Goal: Task Accomplishment & Management: Manage account settings

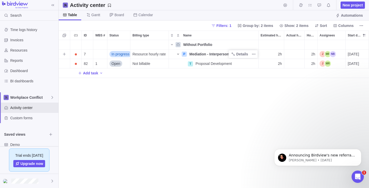
click at [178, 54] on icon "Name" at bounding box center [178, 54] width 4 height 4
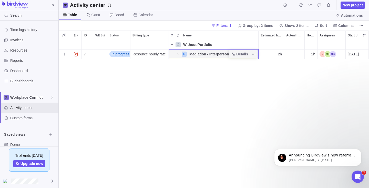
click at [178, 54] on icon "Name" at bounding box center [178, 54] width 1 height 2
click at [173, 44] on icon "Name" at bounding box center [172, 44] width 2 height 1
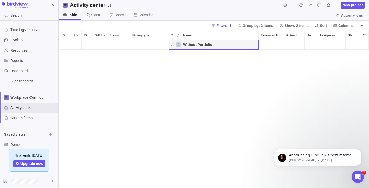
click at [173, 44] on icon "Name" at bounding box center [172, 45] width 4 height 4
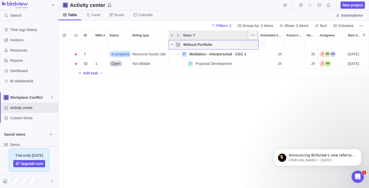
click at [253, 35] on icon "More actions" at bounding box center [252, 35] width 1 height 1
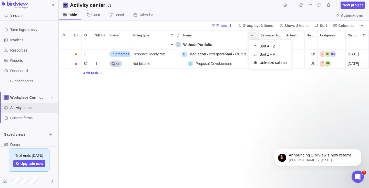
click at [131, 113] on div "ID WBS # Status Billing type Name Estimated hours Actual hours (timelogs) Hours…" at bounding box center [214, 108] width 310 height 157
click at [72, 13] on span "Table" at bounding box center [72, 14] width 9 height 5
click at [95, 15] on span "Gantt" at bounding box center [95, 14] width 9 height 5
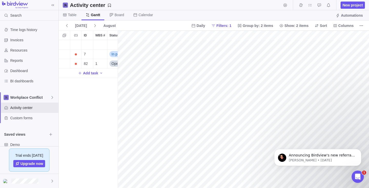
scroll to position [0, 170]
click at [120, 14] on span "Board" at bounding box center [119, 14] width 9 height 5
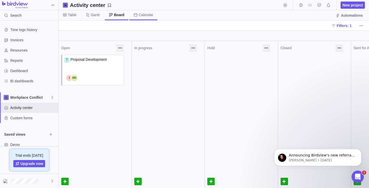
click at [147, 14] on span "Calendar" at bounding box center [146, 14] width 15 height 5
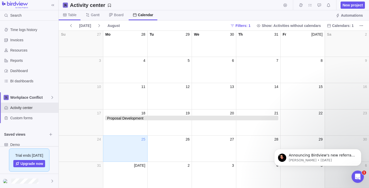
click at [70, 14] on span "Table" at bounding box center [72, 14] width 8 height 5
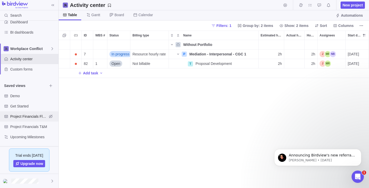
scroll to position [49, 0]
click at [14, 94] on span "Demo" at bounding box center [28, 95] width 37 height 5
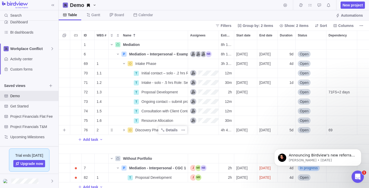
click at [124, 130] on icon "Name" at bounding box center [124, 130] width 4 height 4
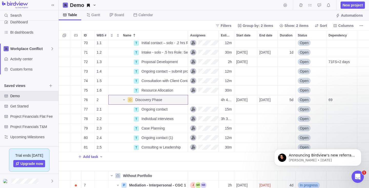
scroll to position [29, 0]
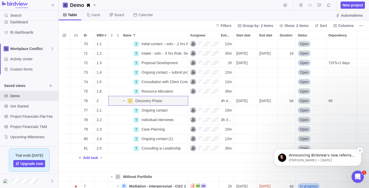
click at [307, 158] on p "[PERSON_NAME] • [DATE]" at bounding box center [322, 160] width 66 height 5
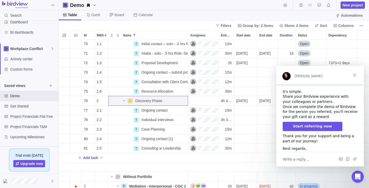
scroll to position [125, 0]
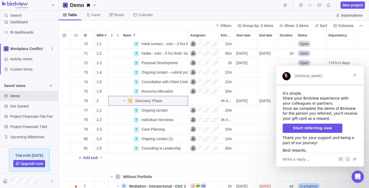
click at [356, 74] on span "Close" at bounding box center [354, 75] width 18 height 18
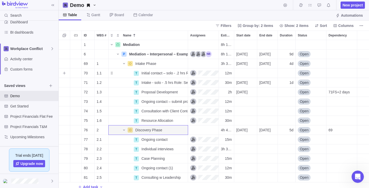
scroll to position [0, 0]
click at [336, 61] on div "Dependency" at bounding box center [342, 63] width 30 height 9
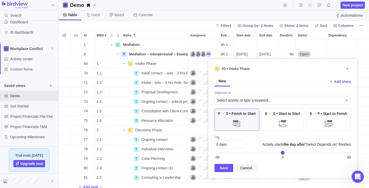
click at [245, 167] on span "Cancel" at bounding box center [246, 168] width 12 height 6
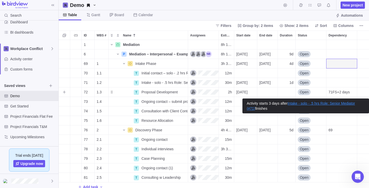
click at [342, 92] on span "71FS+2 days" at bounding box center [339, 91] width 21 height 5
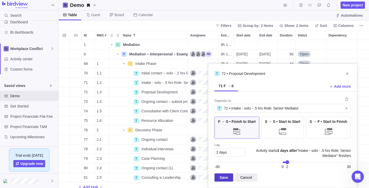
click at [228, 177] on span "Save" at bounding box center [224, 177] width 19 height 8
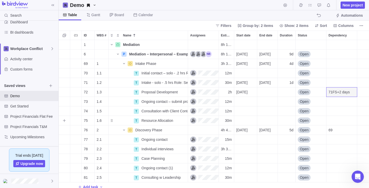
click at [333, 120] on div "Dependency" at bounding box center [342, 120] width 30 height 9
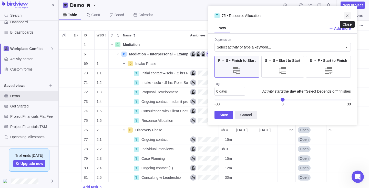
click at [346, 15] on icon "Close" at bounding box center [347, 16] width 4 height 4
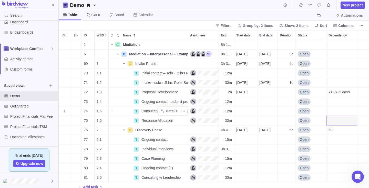
click at [150, 110] on span "Consultation with Client Contact" at bounding box center [164, 110] width 46 height 5
click at [150, 110] on input "Consultation with Client Contact" at bounding box center [163, 111] width 49 height 10
click at [169, 111] on input "Consultation with Client Contact" at bounding box center [163, 111] width 49 height 10
click at [130, 63] on div "1 Mediation Details 8h 18m 6 P Mediation – Interpersonal – Example Details 8h 1…" at bounding box center [214, 114] width 310 height 148
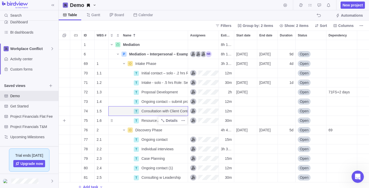
click at [111, 121] on div "Name" at bounding box center [121, 120] width 25 height 4
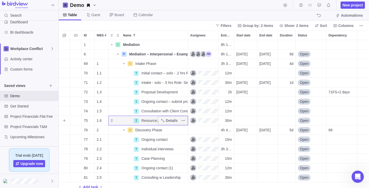
click at [111, 121] on div "Name" at bounding box center [121, 120] width 25 height 4
click at [136, 110] on div "T" at bounding box center [136, 111] width 5 height 5
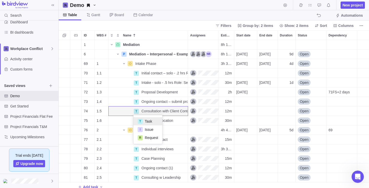
click at [130, 63] on div "1 Mediation Details 8h 18m 6 P Mediation – Interpersonal – Example Details 8h 1…" at bounding box center [214, 114] width 310 height 148
click at [130, 63] on icon "Name" at bounding box center [130, 63] width 3 height 3
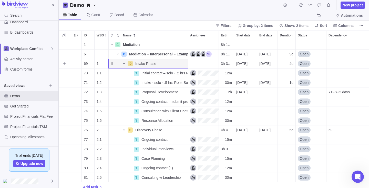
click at [130, 63] on icon "Name" at bounding box center [130, 63] width 3 height 3
click at [131, 64] on icon "Name" at bounding box center [130, 63] width 3 height 3
click at [184, 63] on icon "More actions" at bounding box center [183, 64] width 4 height 4
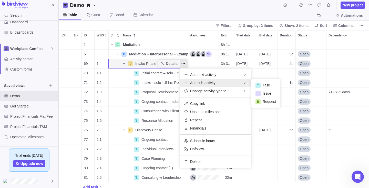
click at [136, 110] on div "1 Mediation Details 8h 18m 6 P Mediation – Interpersonal – Example Details 8h 1…" at bounding box center [214, 114] width 310 height 148
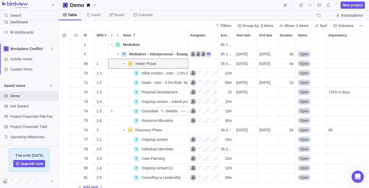
click at [136, 110] on div "T" at bounding box center [136, 111] width 5 height 5
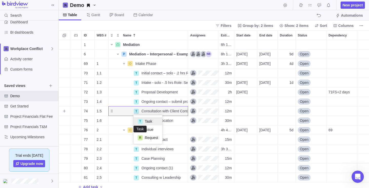
click at [140, 121] on div "T" at bounding box center [140, 121] width 5 height 5
click at [184, 110] on icon "More actions" at bounding box center [183, 111] width 4 height 4
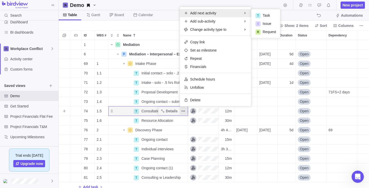
click at [203, 12] on span "Add next activity" at bounding box center [203, 13] width 26 height 5
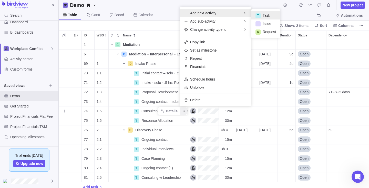
click at [267, 14] on span "Task" at bounding box center [266, 15] width 7 height 5
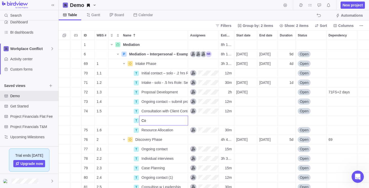
type input "C"
type input "A"
type input "P"
type input "Confirmation/decline to proceed received"
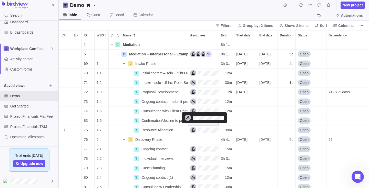
click at [193, 130] on div "Assignees" at bounding box center [204, 130] width 28 height 6
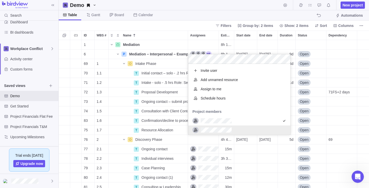
click at [169, 119] on div "1 Mediation Details 8h 18m 6 P Mediation – Interpersonal – Example Details 8h 1…" at bounding box center [214, 114] width 310 height 148
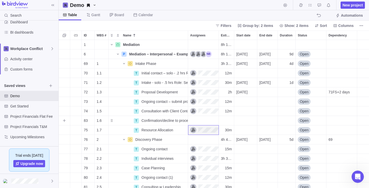
click at [205, 120] on div "Assignees" at bounding box center [203, 120] width 30 height 9
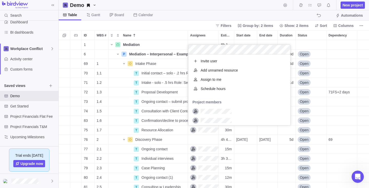
scroll to position [71, 102]
click at [196, 111] on div "grid" at bounding box center [195, 111] width 6 height 6
click at [172, 120] on div "1 Mediation Details 8h 18m 6 P Mediation – Interpersonal – Example Details 8h 1…" at bounding box center [214, 114] width 310 height 148
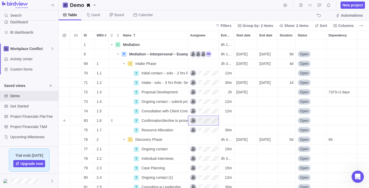
click at [228, 120] on div "Estimated hours" at bounding box center [226, 120] width 15 height 9
type input ".1h"
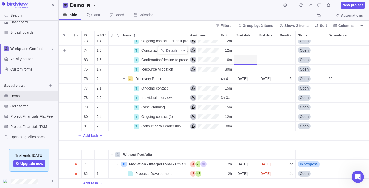
scroll to position [61, 0]
click at [118, 155] on icon "Name" at bounding box center [117, 154] width 3 height 3
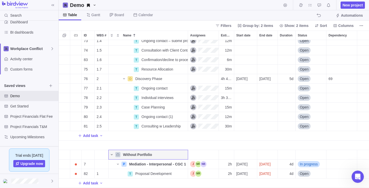
click at [112, 154] on icon "Name" at bounding box center [112, 154] width 4 height 4
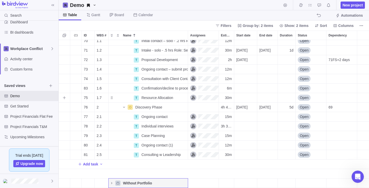
scroll to position [0, 0]
click at [112, 182] on icon "Name" at bounding box center [112, 183] width 4 height 4
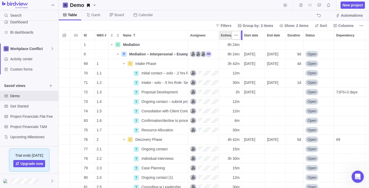
drag, startPoint x: 235, startPoint y: 32, endPoint x: 243, endPoint y: 32, distance: 8.2
click at [243, 32] on div at bounding box center [242, 34] width 4 height 9
click at [114, 121] on div "Name" at bounding box center [121, 120] width 25 height 4
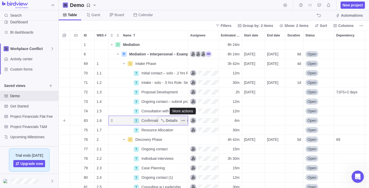
click at [185, 119] on icon "More actions" at bounding box center [183, 120] width 4 height 4
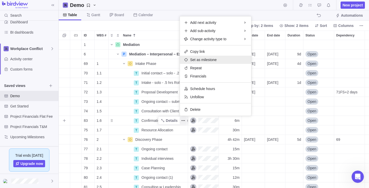
click at [196, 58] on span "Set as milestone" at bounding box center [203, 59] width 27 height 5
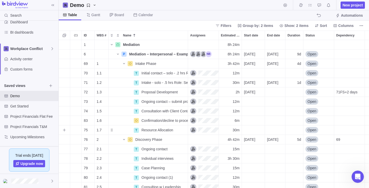
click at [340, 128] on div "Dependency" at bounding box center [349, 129] width 30 height 9
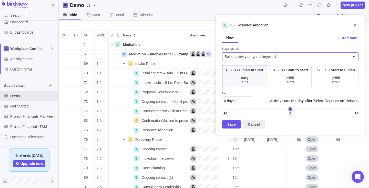
click at [354, 56] on icon at bounding box center [354, 57] width 4 height 4
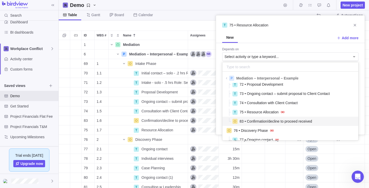
scroll to position [32, 0]
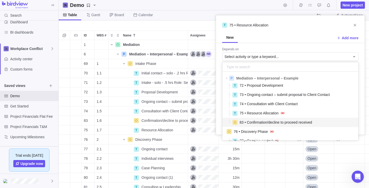
click at [282, 122] on span "83 • Confirmation/decline to proceed received" at bounding box center [276, 122] width 73 height 5
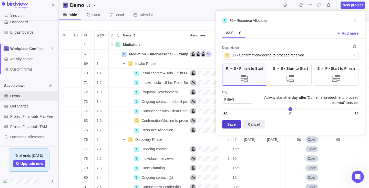
click at [231, 123] on span "Save" at bounding box center [231, 124] width 8 height 6
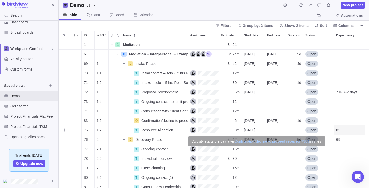
click at [348, 129] on div "83" at bounding box center [349, 129] width 30 height 9
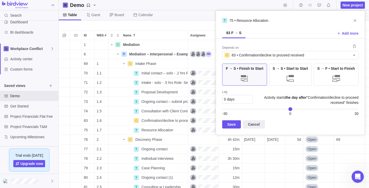
click at [226, 99] on span "0 days" at bounding box center [229, 99] width 11 height 4
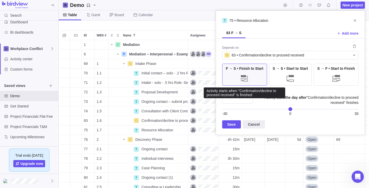
type input "1"
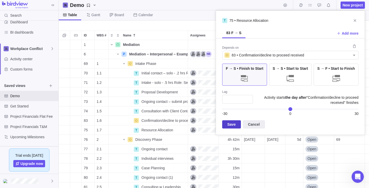
type input "1"
click at [231, 122] on span "Save" at bounding box center [231, 124] width 8 height 6
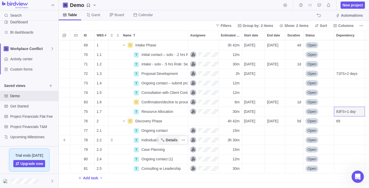
scroll to position [19, 0]
click at [185, 101] on icon "More actions" at bounding box center [183, 102] width 4 height 4
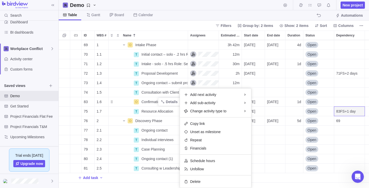
click at [152, 101] on div "6 P Mediation – Interpersonal – Example Details 8h 24m [DATE] [DATE] 9d Open 69…" at bounding box center [214, 114] width 310 height 148
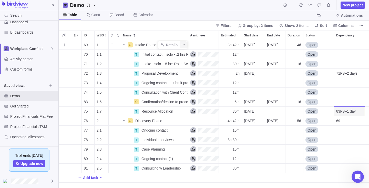
click at [183, 44] on icon "More actions" at bounding box center [183, 45] width 4 height 4
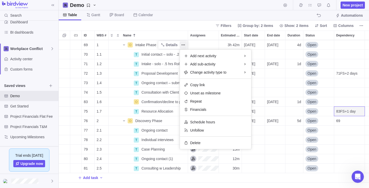
click at [118, 139] on div "6 P Mediation – Interpersonal – Example Details 8h 24m [DATE] [DATE] 9d Open 69…" at bounding box center [214, 114] width 310 height 148
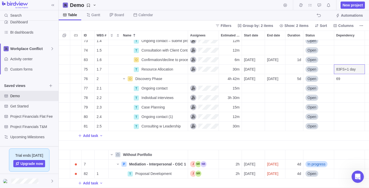
scroll to position [61, 0]
click at [97, 14] on span "Gantt" at bounding box center [95, 14] width 9 height 5
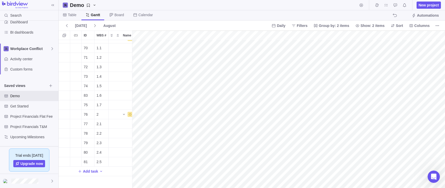
scroll to position [0, 0]
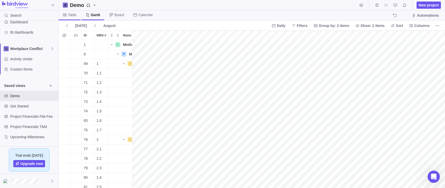
click at [71, 14] on span "Table" at bounding box center [72, 14] width 8 height 5
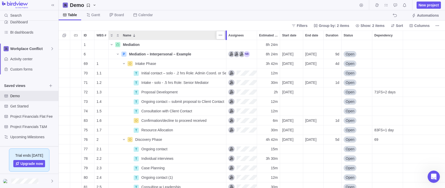
drag, startPoint x: 189, startPoint y: 37, endPoint x: 228, endPoint y: 38, distance: 39.2
click at [228, 38] on div at bounding box center [227, 34] width 4 height 9
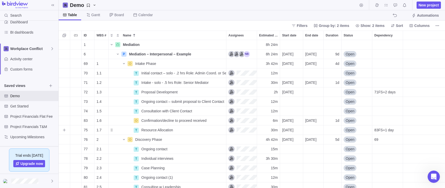
click at [273, 129] on span "30m" at bounding box center [274, 129] width 7 height 5
click at [148, 148] on div "1 Mediation Details 8h 24m 6 P Mediation – Interpersonal – Example Details 8h 2…" at bounding box center [252, 114] width 387 height 148
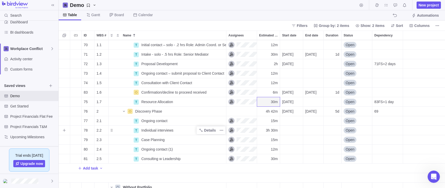
scroll to position [29, 0]
click at [222, 157] on icon "More actions" at bounding box center [222, 158] width 4 height 4
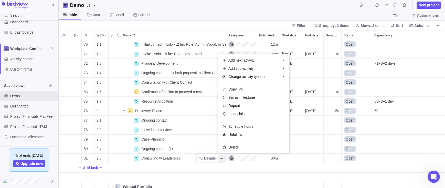
click at [164, 158] on div "70 1.1 T Initial contact – solo - .2 hrs Role: Admin Coord. or Senior Mediator …" at bounding box center [252, 114] width 387 height 148
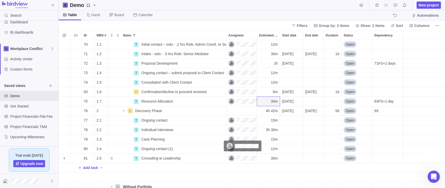
click at [246, 158] on div "Assignees" at bounding box center [243, 158] width 28 height 6
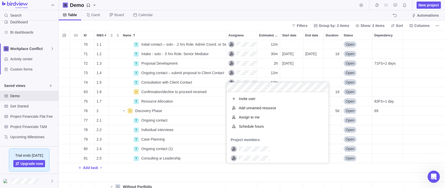
scroll to position [0, 0]
click at [256, 108] on span "Add unnamed resource" at bounding box center [257, 107] width 37 height 5
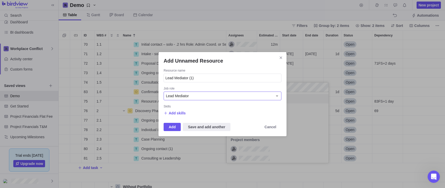
click at [278, 95] on icon "Add Unnamed Resource" at bounding box center [277, 96] width 4 height 4
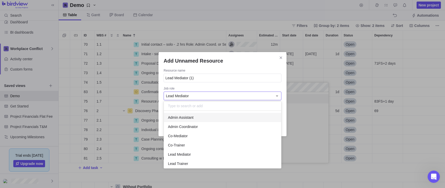
click at [281, 57] on div "Add Unnamed Resource Resource name Lead Mediator (1) Job role Lead Mediator Ski…" at bounding box center [222, 94] width 445 height 188
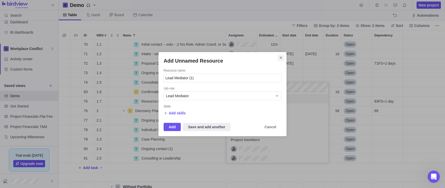
click at [281, 56] on icon "Close" at bounding box center [281, 58] width 4 height 4
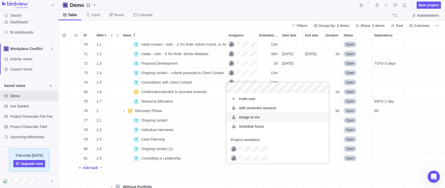
click at [194, 92] on div "70 1.1 T Initial contact – solo - .2 hrs Role: Admin Coord. or Senior Mediator …" at bounding box center [252, 114] width 387 height 148
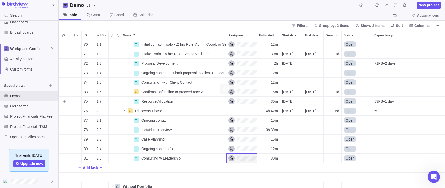
click at [232, 100] on div "Assignees" at bounding box center [243, 101] width 28 height 6
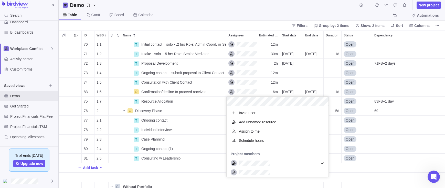
scroll to position [0, 0]
click at [249, 122] on span "Add unnamed resource" at bounding box center [257, 121] width 37 height 5
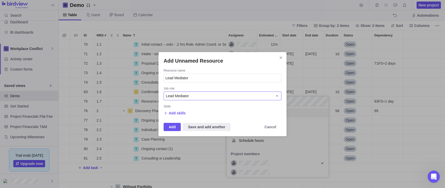
click at [278, 95] on icon "Add Unnamed Resource" at bounding box center [277, 96] width 4 height 4
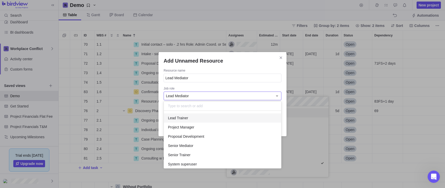
scroll to position [45, 0]
click at [187, 145] on span "Senior Mediator" at bounding box center [180, 145] width 25 height 5
type input "Senior Mediator"
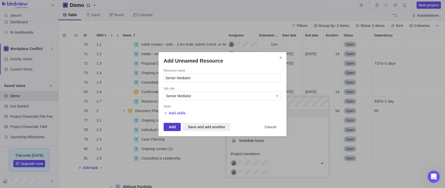
click at [172, 126] on span "Add" at bounding box center [172, 127] width 7 height 6
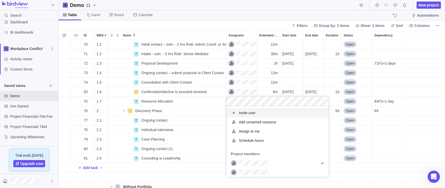
click at [188, 109] on div "70 1.1 T Initial contact – solo - .2 hrs Role: Admin Coord. or Senior Mediator …" at bounding box center [252, 114] width 387 height 148
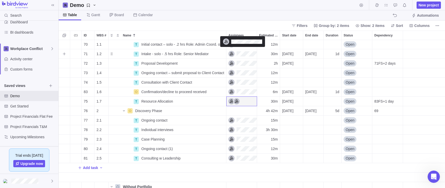
click at [232, 54] on div "Assignees" at bounding box center [243, 54] width 28 height 6
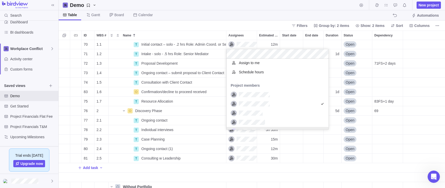
scroll to position [30, 0]
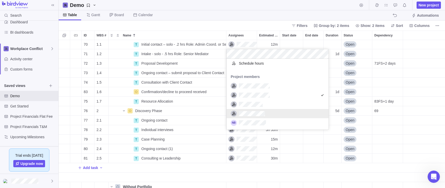
click at [234, 113] on div "grid" at bounding box center [234, 113] width 6 height 6
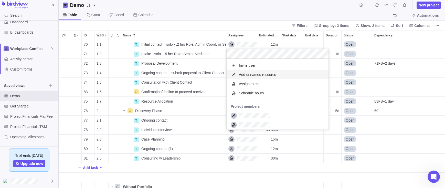
click at [167, 64] on div "70 1.1 T Initial contact – solo - .2 hrs Role: Admin Coord. or Senior Mediator …" at bounding box center [252, 114] width 387 height 148
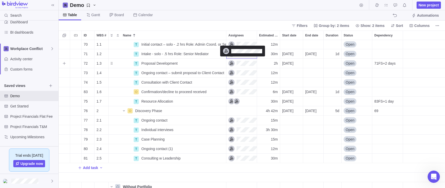
click at [246, 63] on div "Assignees" at bounding box center [243, 63] width 28 height 6
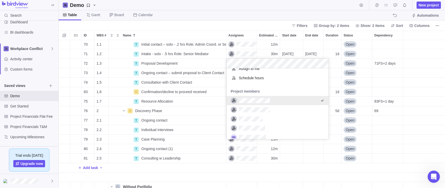
scroll to position [27, 0]
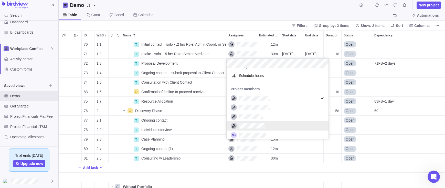
click at [234, 125] on div "grid" at bounding box center [234, 126] width 6 height 6
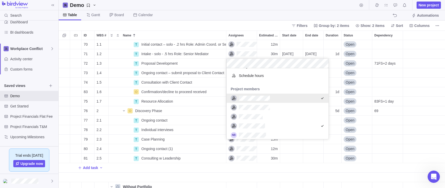
click at [187, 73] on div "70 1.1 T Initial contact – solo - .2 hrs Role: Admin Coord. or Senior Mediator …" at bounding box center [252, 114] width 387 height 148
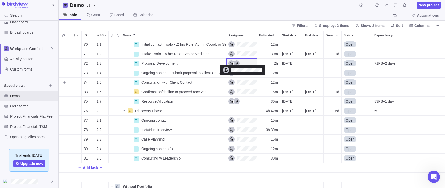
click at [232, 82] on div "Assignees" at bounding box center [243, 82] width 28 height 6
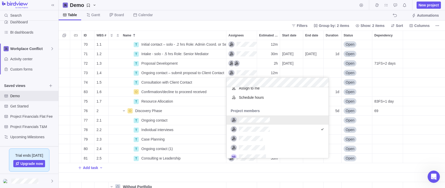
scroll to position [25, 0]
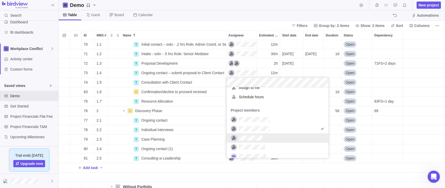
click at [193, 83] on div "70 1.1 T Initial contact – solo - .2 hrs Role: Admin Coord. or Senior Mediator …" at bounding box center [252, 114] width 387 height 148
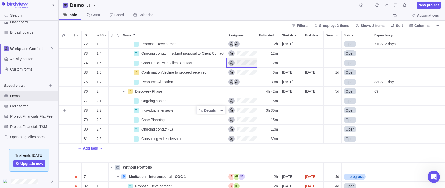
scroll to position [51, 0]
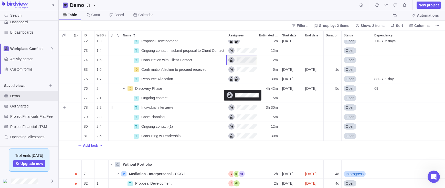
click at [232, 107] on div "Assignees" at bounding box center [243, 107] width 28 height 6
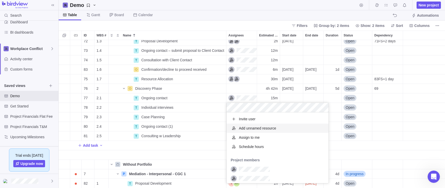
scroll to position [0, 0]
click at [176, 109] on div "72 1.3 T Proposal Development Details 2h [DATE] Open 71FS+2 days 73 1.4 T Ongoi…" at bounding box center [252, 114] width 387 height 148
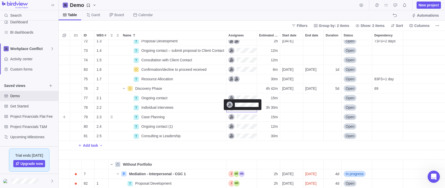
click at [232, 116] on div "Assignees" at bounding box center [243, 117] width 28 height 6
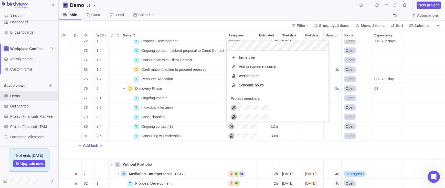
scroll to position [71, 102]
click at [243, 65] on span "Add unnamed resource" at bounding box center [257, 66] width 37 height 5
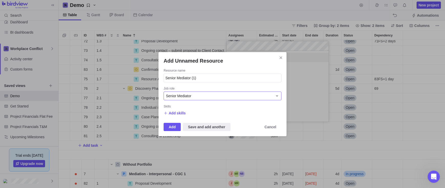
click at [277, 94] on icon "Add Unnamed Resource" at bounding box center [277, 96] width 4 height 4
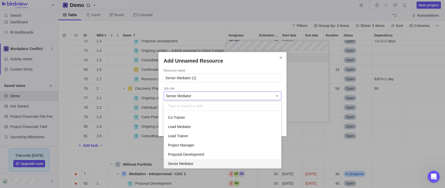
scroll to position [21, 0]
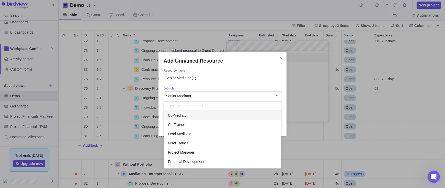
click at [178, 114] on span "Co-Mediator" at bounding box center [178, 115] width 20 height 5
type input "Co-Mediator"
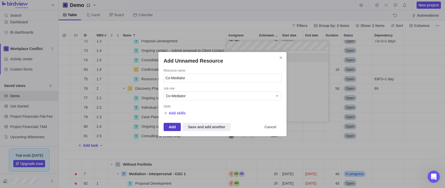
click at [169, 125] on span "Add" at bounding box center [172, 127] width 7 height 6
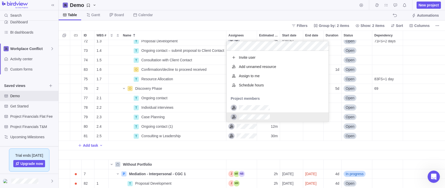
click at [165, 127] on div "72 1.3 T Proposal Development Details 2h [DATE] Open 71FS+2 days 73 1.4 T Ongoi…" at bounding box center [252, 114] width 387 height 148
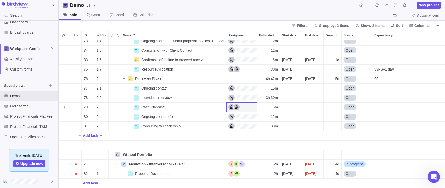
scroll to position [61, 0]
click at [101, 135] on icon "Add activity" at bounding box center [101, 136] width 4 height 4
click at [80, 135] on div "73 1.4 T Ongoing contact – submit proposal to Client Contact Details 12m Open 7…" at bounding box center [252, 114] width 387 height 148
click at [86, 135] on span "Add task" at bounding box center [90, 135] width 15 height 5
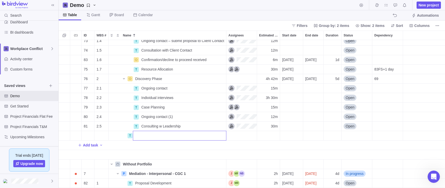
click at [206, 60] on div "73 1.4 T Ongoing contact – submit proposal to Client Contact Details 12m Open 7…" at bounding box center [252, 114] width 387 height 148
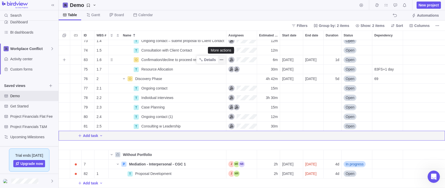
click at [222, 59] on icon "More actions" at bounding box center [222, 60] width 4 height 4
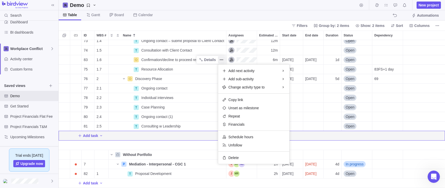
click at [118, 136] on div "73 1.4 T Ongoing contact – submit proposal to Client Contact Details 12m Open 7…" at bounding box center [252, 114] width 387 height 148
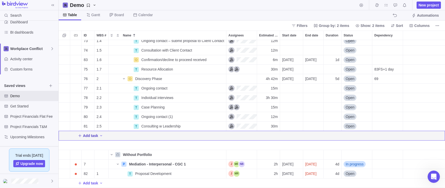
click at [80, 136] on icon "Add New" at bounding box center [80, 136] width 4 height 4
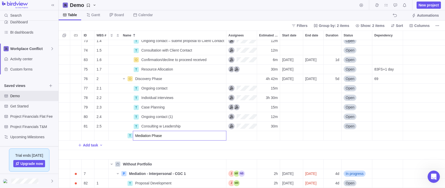
type input "Mediation Phase"
click at [131, 136] on div "73 1.4 T Ongoing contact – submit proposal to Client Contact Details 12m Open 7…" at bounding box center [252, 114] width 387 height 148
click at [238, 136] on div "Assignees" at bounding box center [242, 135] width 30 height 9
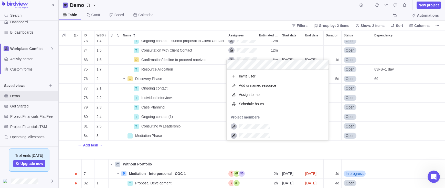
scroll to position [71, 102]
click at [129, 135] on div "73 1.4 T Ongoing contact – submit proposal to Client Contact Details 12m Open 7…" at bounding box center [252, 114] width 387 height 148
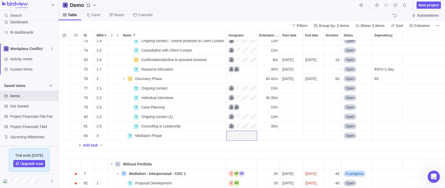
click at [129, 135] on div "T" at bounding box center [130, 135] width 5 height 5
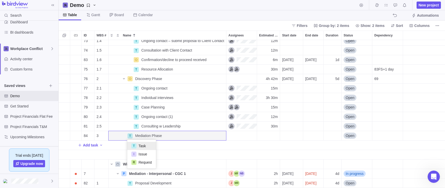
click at [115, 136] on div "73 1.4 T Ongoing contact – submit proposal to Client Contact Details 12m Open 7…" at bounding box center [252, 114] width 387 height 148
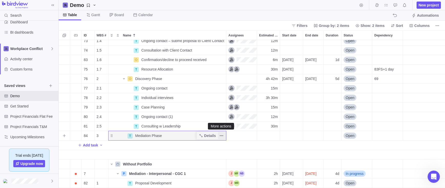
click at [221, 135] on icon "More actions" at bounding box center [222, 136] width 4 height 4
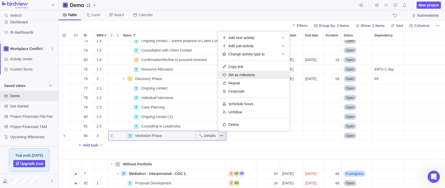
click at [224, 74] on icon at bounding box center [224, 75] width 4 height 4
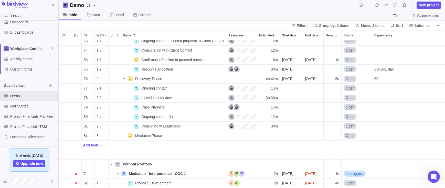
click at [141, 144] on div "Add task" at bounding box center [252, 144] width 387 height 9
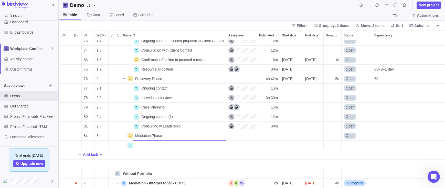
click at [213, 135] on div "73 1.4 T Ongoing contact – submit proposal to Client Contact Details 12m Open 7…" at bounding box center [252, 114] width 387 height 148
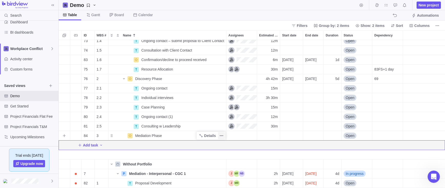
click at [223, 134] on icon "More actions" at bounding box center [222, 136] width 4 height 4
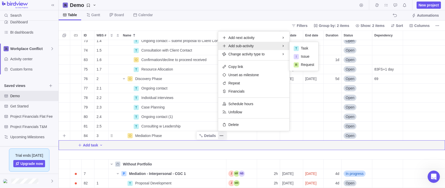
click at [241, 44] on span "Add sub-activity" at bounding box center [241, 45] width 25 height 5
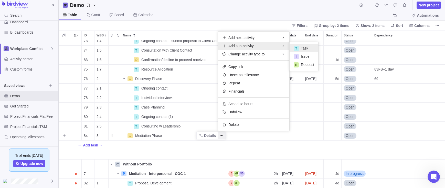
click at [305, 47] on span "Task" at bounding box center [304, 48] width 7 height 5
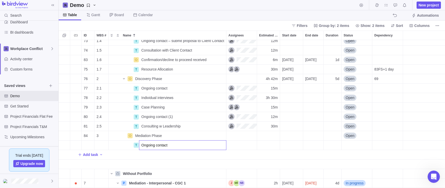
type input "Ongoing contact"
click at [136, 155] on div "73 1.4 T Ongoing contact – submit proposal to Client Contact Details 12m Open 7…" at bounding box center [252, 114] width 387 height 148
click at [81, 154] on icon "Add New" at bounding box center [80, 154] width 4 height 4
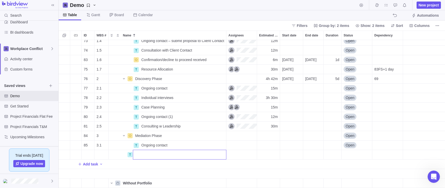
click at [162, 145] on div "73 1.4 T Ongoing contact – submit proposal to Client Contact Details 12m Open 7…" at bounding box center [252, 114] width 387 height 148
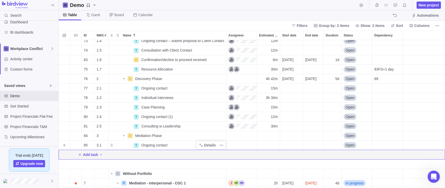
click at [162, 145] on span "Ongoing contact" at bounding box center [154, 144] width 26 height 5
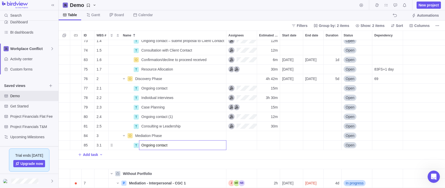
click at [195, 146] on input "Ongoing contact" at bounding box center [182, 145] width 87 height 10
click at [212, 154] on div "73 1.4 T Ongoing contact – submit proposal to Client Contact Details 12m Open 7…" at bounding box center [252, 114] width 387 height 148
click at [223, 144] on icon "More actions" at bounding box center [222, 145] width 4 height 4
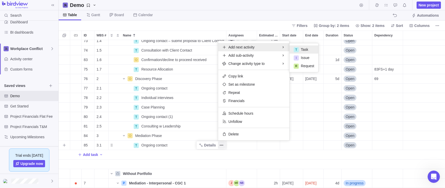
click at [306, 48] on span "Task" at bounding box center [304, 49] width 7 height 5
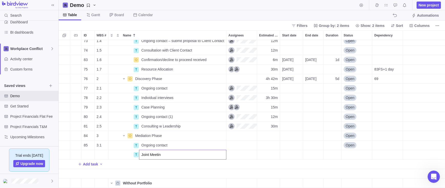
type input "Joint Meeting"
click at [249, 154] on div "Assignees" at bounding box center [242, 154] width 30 height 9
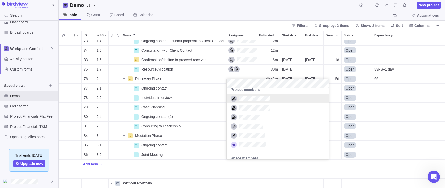
scroll to position [50, 0]
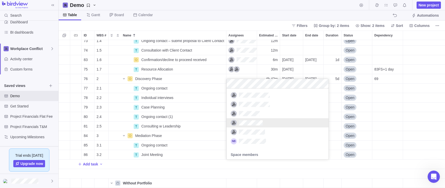
click at [234, 122] on div "grid" at bounding box center [234, 123] width 6 height 6
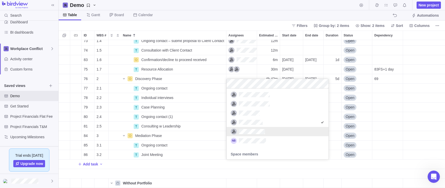
scroll to position [29, 0]
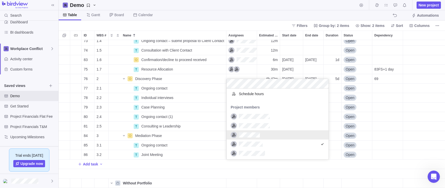
click at [234, 134] on div "grid" at bounding box center [234, 135] width 6 height 6
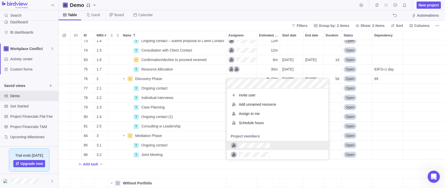
click at [193, 153] on div "73 1.4 T Ongoing contact – submit proposal to Client Contact Details 12m Open 7…" at bounding box center [252, 114] width 387 height 148
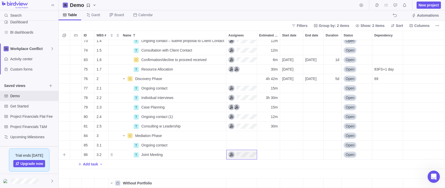
click at [231, 155] on div "Assignees" at bounding box center [243, 154] width 28 height 6
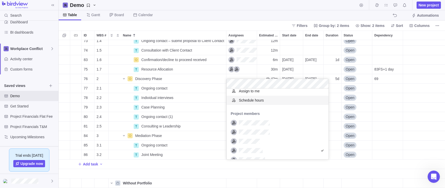
scroll to position [25, 0]
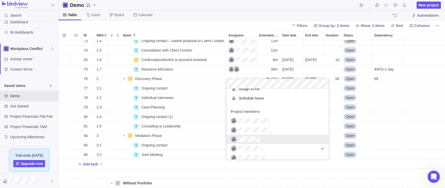
click at [234, 139] on div "grid" at bounding box center [234, 139] width 6 height 6
click at [179, 155] on div "73 1.4 T Ongoing contact – submit proposal to Client Contact Details 12m Open 7…" at bounding box center [252, 114] width 387 height 148
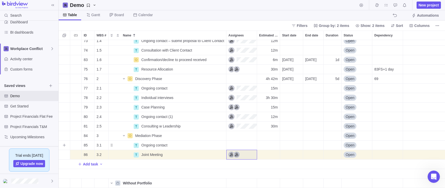
click at [233, 143] on div "Assignees" at bounding box center [242, 144] width 30 height 9
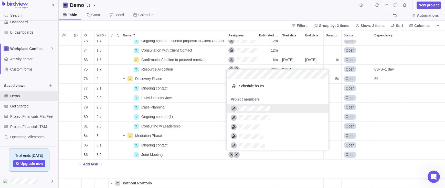
scroll to position [28, 0]
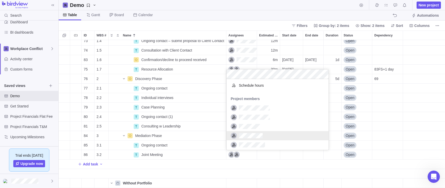
click at [234, 135] on div "grid" at bounding box center [234, 136] width 6 height 6
click at [165, 156] on div "73 1.4 T Ongoing contact – submit proposal to Client Contact Details 12m Open 7…" at bounding box center [252, 114] width 387 height 148
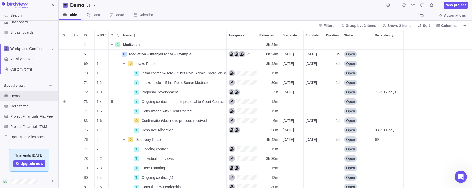
scroll to position [0, 0]
click at [222, 110] on icon "More actions" at bounding box center [222, 111] width 4 height 4
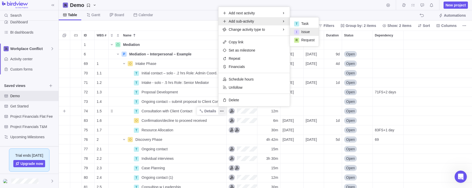
click at [306, 31] on span "Issue" at bounding box center [305, 31] width 8 height 5
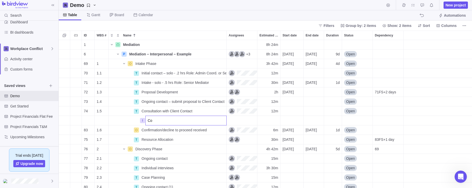
type input "C"
click at [84, 121] on div "1 Mediation Details 8h 24m 6 P Mediation – Interpersonal – Example Details +3 8…" at bounding box center [265, 114] width 413 height 148
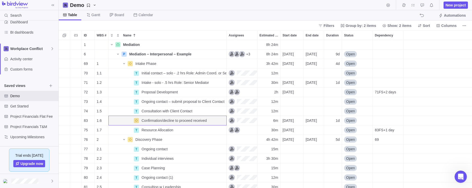
click at [369, 45] on div "grid" at bounding box center [437, 44] width 68 height 9
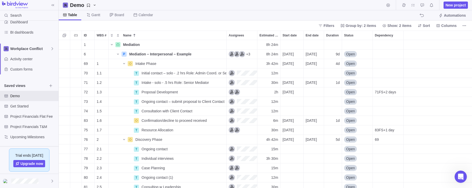
click at [369, 46] on div "grid" at bounding box center [437, 44] width 68 height 9
click at [369, 55] on div "grid" at bounding box center [437, 53] width 68 height 9
click at [223, 111] on icon "More actions" at bounding box center [223, 111] width 1 height 1
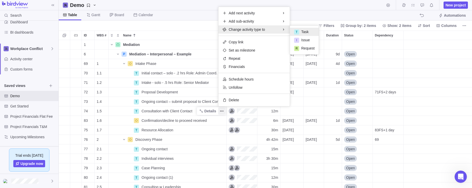
click at [158, 111] on div "1 Mediation Details 8h 24m 6 P Mediation – Interpersonal – Example Details +3 8…" at bounding box center [265, 114] width 413 height 148
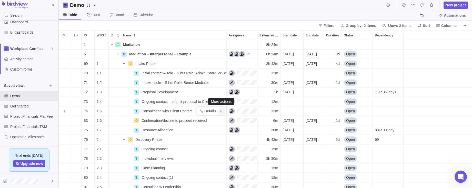
click at [223, 111] on icon "More actions" at bounding box center [223, 111] width 1 height 1
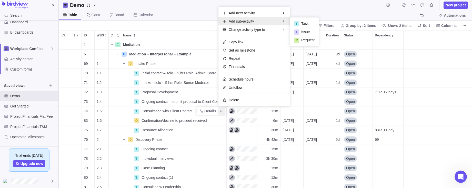
click at [171, 26] on body "Search Time logs history Invoices Resources Reports Dashboard BI dashboards Wor…" at bounding box center [236, 94] width 472 height 188
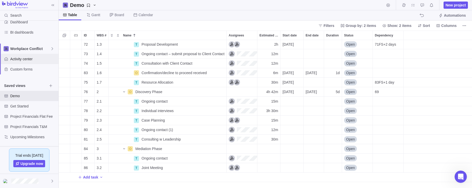
click at [24, 58] on span "Activity center" at bounding box center [33, 58] width 46 height 5
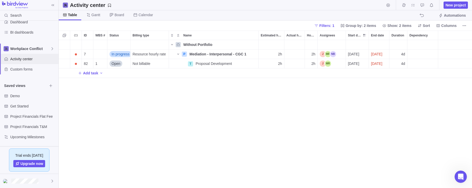
scroll to position [148, 413]
click at [254, 63] on icon "More actions" at bounding box center [254, 64] width 4 height 4
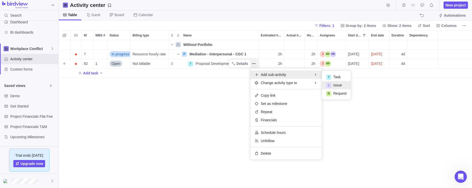
click at [340, 84] on span "Issue" at bounding box center [337, 85] width 8 height 5
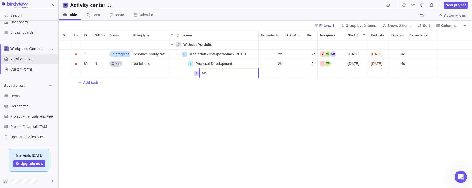
type input "M"
type input "FS delay"
click at [147, 75] on div "ID WBS # Status Billing type Name Estimated hours Actual hours (timelogs) Hours…" at bounding box center [265, 108] width 413 height 157
click at [155, 73] on span "Project billing settings" at bounding box center [150, 72] width 35 height 5
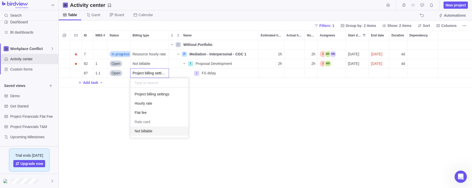
click at [147, 130] on span "Not billable" at bounding box center [144, 130] width 18 height 5
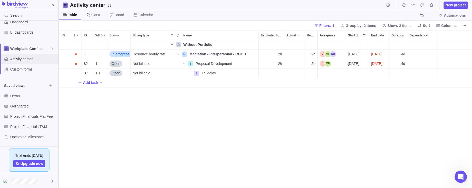
click at [25, 58] on span "Activity center" at bounding box center [33, 58] width 46 height 5
click at [14, 94] on span "Demo" at bounding box center [28, 95] width 37 height 5
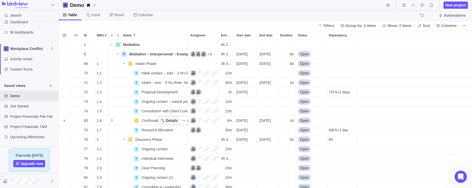
click at [172, 119] on span "Details" at bounding box center [172, 120] width 12 height 5
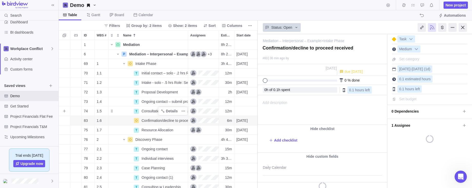
scroll to position [148, 199]
click at [125, 111] on div "Name" at bounding box center [121, 111] width 25 height 4
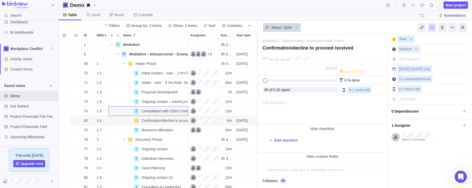
click at [83, 25] on div "Filters Group by: 2 items Show: 2 items Sort Columns" at bounding box center [158, 26] width 199 height 10
click at [369, 27] on div at bounding box center [462, 27] width 8 height 9
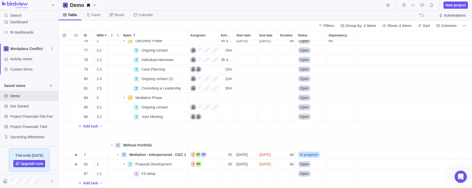
scroll to position [99, 0]
click at [111, 144] on icon "Name" at bounding box center [112, 145] width 4 height 4
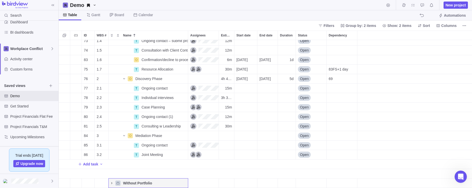
scroll to position [61, 0]
click at [111, 183] on icon "Name" at bounding box center [112, 183] width 4 height 4
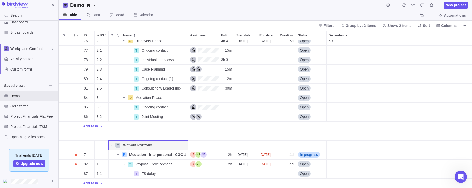
scroll to position [0, 0]
click at [87, 126] on span "Add task" at bounding box center [90, 126] width 15 height 5
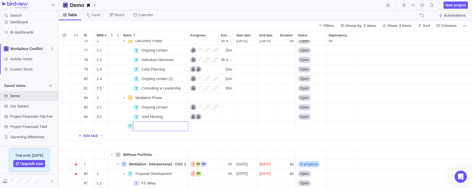
click at [78, 126] on div "76 2 Discovery Phase Details 4h 42m [DATE] [DATE] 5d Open 69 77 2.1 T Ongoing c…" at bounding box center [265, 114] width 413 height 148
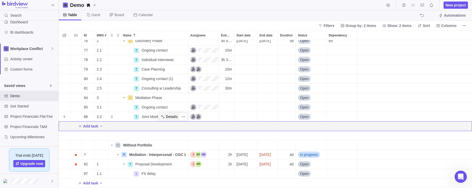
click at [173, 115] on span "Details" at bounding box center [172, 116] width 12 height 5
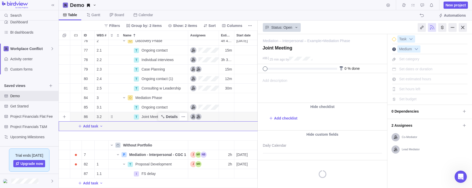
scroll to position [148, 199]
click at [369, 26] on div at bounding box center [462, 27] width 8 height 9
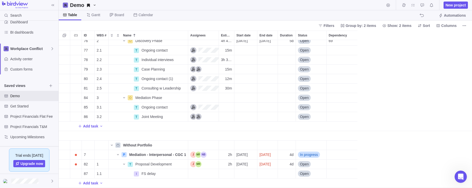
scroll to position [148, 413]
click at [183, 116] on icon "More actions" at bounding box center [183, 117] width 4 height 4
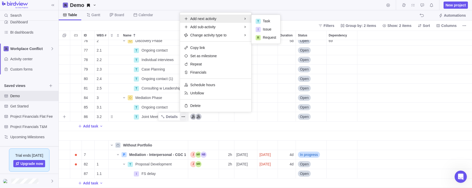
click at [196, 16] on span "Add next activity" at bounding box center [203, 18] width 26 height 5
click at [267, 21] on span "Task" at bounding box center [266, 20] width 7 height 5
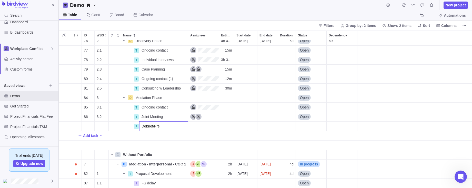
type input "Debrief/Prep"
click at [184, 126] on icon "More actions" at bounding box center [183, 126] width 4 height 4
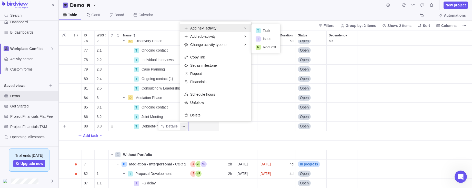
click at [195, 26] on span "Add next activity" at bounding box center [203, 28] width 26 height 5
click at [264, 30] on span "Task" at bounding box center [266, 30] width 7 height 5
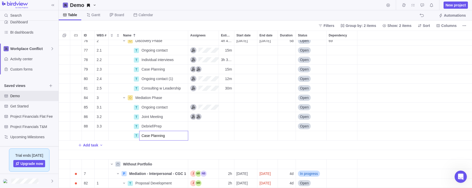
type input "Case Planning"
click at [202, 127] on div "76 2 Discovery Phase Details 4h 42m [DATE] [DATE] 5d Open 69 77 2.1 T Ongoing c…" at bounding box center [265, 114] width 413 height 148
click at [196, 125] on div "Assignees" at bounding box center [203, 125] width 30 height 9
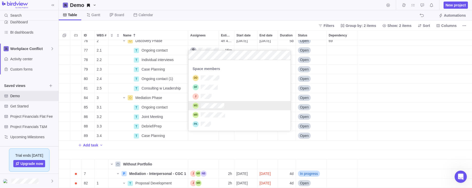
scroll to position [108, 0]
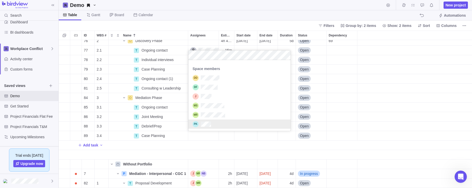
click at [201, 137] on div "76 2 Discovery Phase Details 4h 42m [DATE] [DATE] 5d Open 69 77 2.1 T Ongoing c…" at bounding box center [265, 114] width 413 height 148
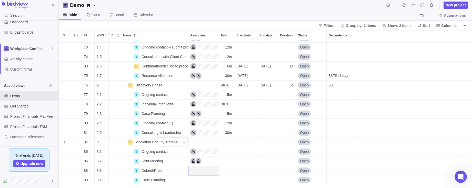
scroll to position [50, 0]
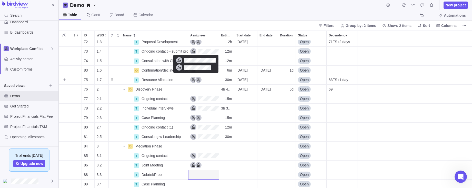
click at [198, 78] on div "Assignees" at bounding box center [195, 80] width 11 height 6
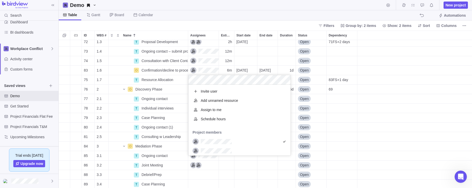
scroll to position [71, 102]
click at [154, 79] on div "1 Mediation Details 8h 24m 6 P Mediation – Interpersonal – Example Details +3 8…" at bounding box center [265, 114] width 413 height 148
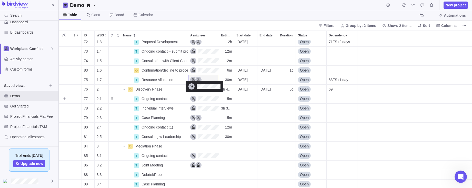
click at [195, 98] on div "Assignees" at bounding box center [204, 99] width 28 height 6
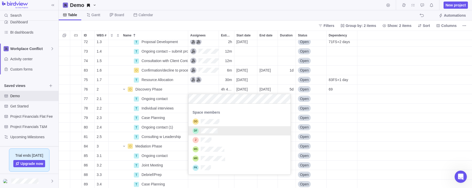
scroll to position [0, 0]
click at [195, 139] on div "grid" at bounding box center [195, 140] width 6 height 6
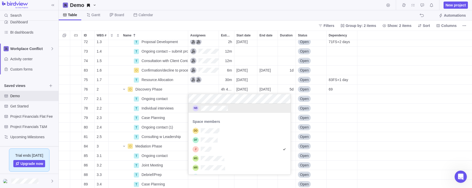
click at [193, 87] on div "1 Mediation Details 8h 24m 6 P Mediation – Interpersonal – Example Details +3 8…" at bounding box center [265, 114] width 413 height 148
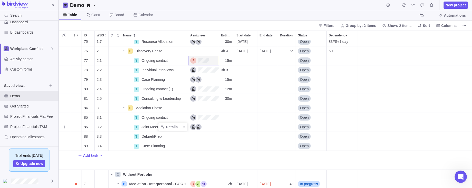
scroll to position [89, 0]
click at [183, 116] on icon "More actions" at bounding box center [183, 117] width 4 height 4
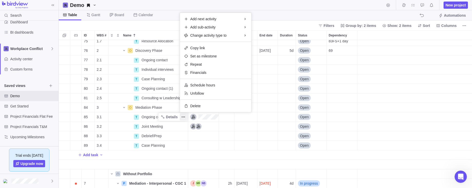
click at [151, 117] on div "75 1.7 T Resource Allocation Details 30m [DATE] Open 83FS+1 day 76 2 Discovery …" at bounding box center [265, 114] width 413 height 148
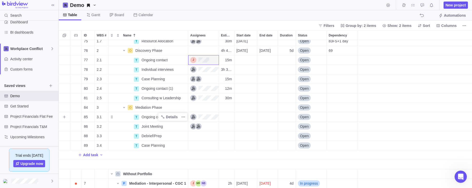
click at [145, 117] on span "Ongoing contact" at bounding box center [154, 116] width 26 height 5
click at [177, 127] on div "75 1.7 T Resource Allocation Details 30m [DATE] Open 83FS+1 day 76 2 Discovery …" at bounding box center [265, 114] width 413 height 148
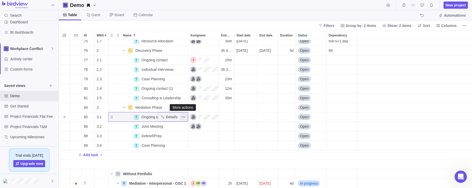
click at [184, 116] on icon "More actions" at bounding box center [183, 117] width 4 height 4
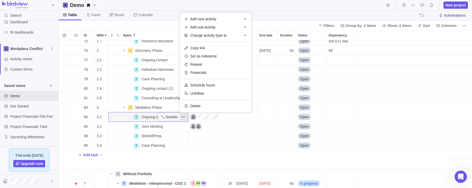
click at [111, 117] on div "75 1.7 T Resource Allocation Details 30m [DATE] Open 83FS+1 day 76 2 Discovery …" at bounding box center [265, 114] width 413 height 148
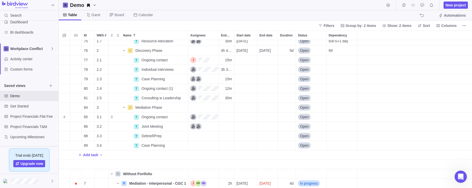
click at [112, 117] on div "Name" at bounding box center [121, 117] width 25 height 4
click at [112, 118] on div "Name" at bounding box center [121, 117] width 25 height 4
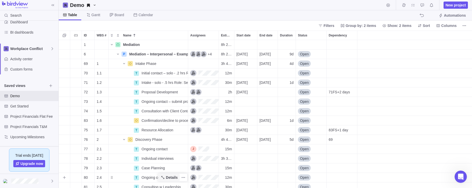
scroll to position [0, 0]
click at [182, 53] on icon "More actions" at bounding box center [183, 54] width 4 height 4
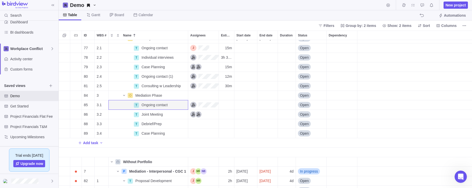
scroll to position [101, 0]
click at [139, 142] on div "Add task" at bounding box center [265, 142] width 413 height 9
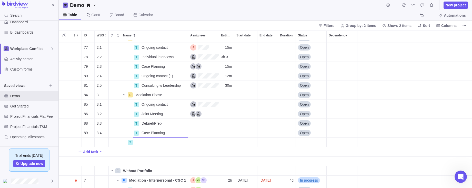
click at [184, 105] on div "76 2 Discovery Phase Details 4h 42m [DATE] [DATE] 5d Open 69 77 2.1 T Ongoing c…" at bounding box center [265, 114] width 413 height 148
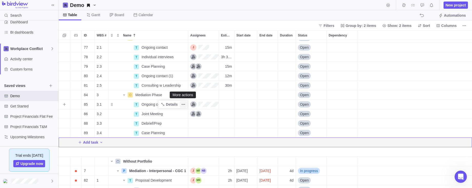
click at [184, 103] on icon "More actions" at bounding box center [183, 104] width 4 height 4
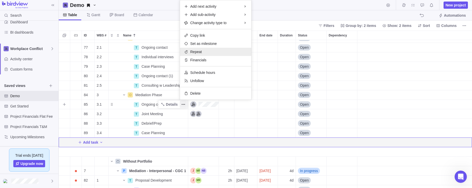
click at [196, 50] on span "Repeat" at bounding box center [196, 51] width 12 height 5
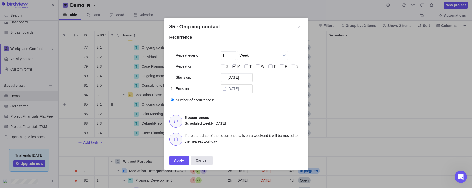
click at [206, 160] on div "Cancel" at bounding box center [202, 160] width 22 height 9
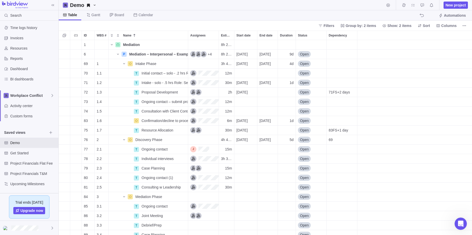
scroll to position [0, 0]
click at [195, 72] on div "Assignees" at bounding box center [204, 73] width 28 height 6
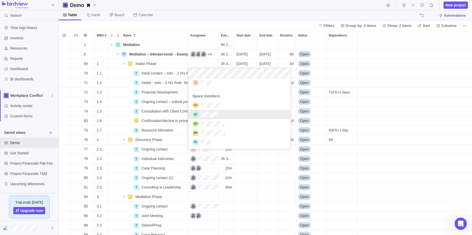
scroll to position [108, 0]
click at [144, 80] on div "1 Mediation Details 8h 24m 6 P Mediation – Interpersonal – Example Details +4 8…" at bounding box center [265, 137] width 413 height 195
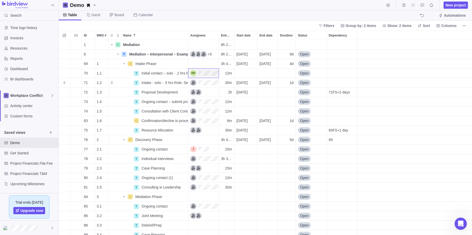
click at [193, 82] on div "Assignees" at bounding box center [204, 82] width 28 height 6
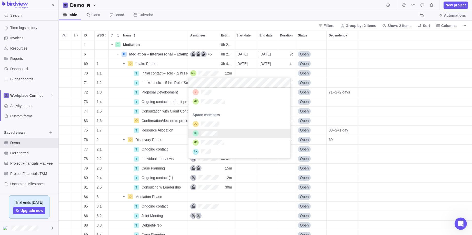
click at [196, 133] on div "grid" at bounding box center [195, 133] width 6 height 6
click at [148, 91] on div "1 Mediation Details 8h 24m 6 P Mediation – Interpersonal – Example Details +5 8…" at bounding box center [265, 137] width 413 height 195
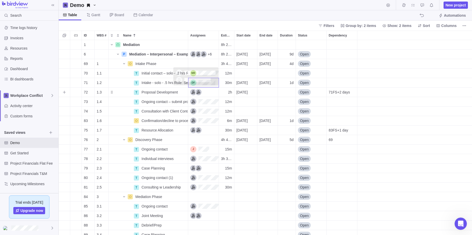
click at [196, 91] on div "Assignees" at bounding box center [195, 92] width 11 height 6
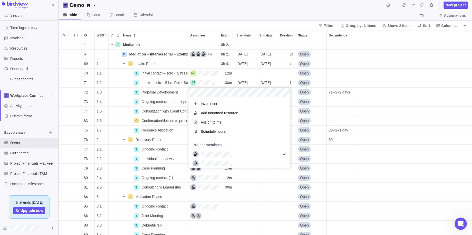
scroll to position [71, 102]
click at [161, 91] on div "1 Mediation Details 8h 24m 6 P Mediation – Interpersonal – Example Details +6 8…" at bounding box center [265, 137] width 413 height 195
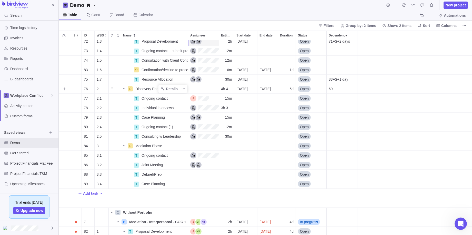
scroll to position [19, 0]
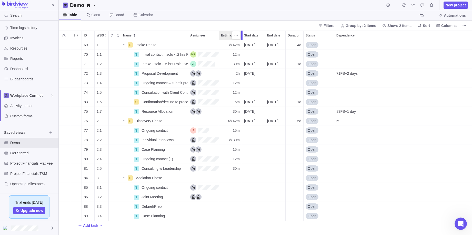
drag, startPoint x: 233, startPoint y: 33, endPoint x: 241, endPoint y: 35, distance: 7.8
click at [241, 35] on div at bounding box center [241, 34] width 1 height 9
click at [313, 44] on span "Open" at bounding box center [312, 44] width 9 height 5
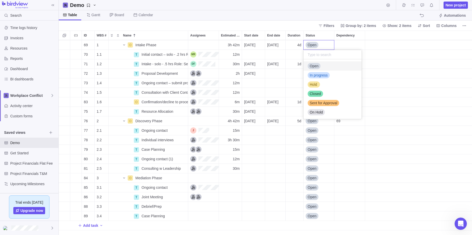
click at [326, 43] on div "Open" at bounding box center [318, 45] width 31 height 10
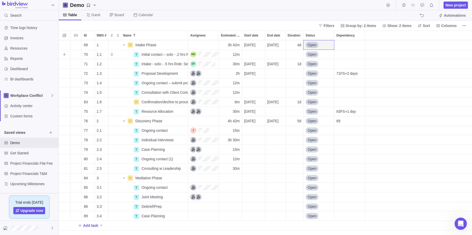
click at [341, 53] on div "Dependency" at bounding box center [349, 54] width 30 height 9
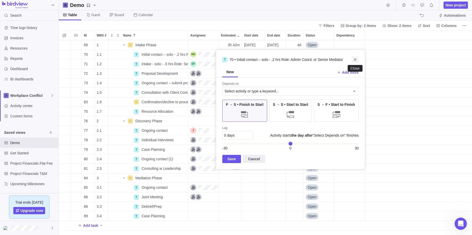
click at [356, 58] on icon "Close" at bounding box center [355, 59] width 4 height 4
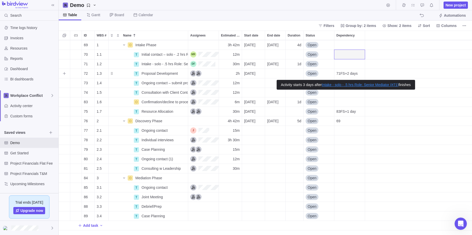
click at [348, 73] on span "71FS+2 days" at bounding box center [346, 73] width 21 height 5
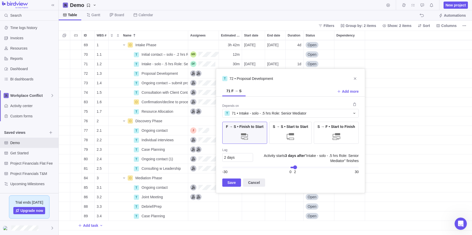
click at [226, 157] on span "2 days" at bounding box center [229, 157] width 11 height 4
type input "4"
click at [230, 182] on span "Save" at bounding box center [231, 182] width 8 height 6
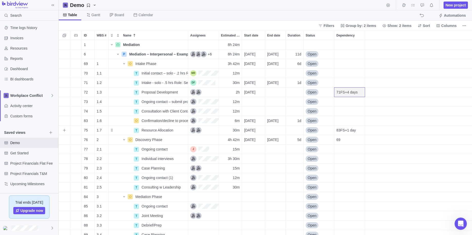
scroll to position [0, 0]
click at [92, 13] on span "Gantt" at bounding box center [95, 14] width 9 height 5
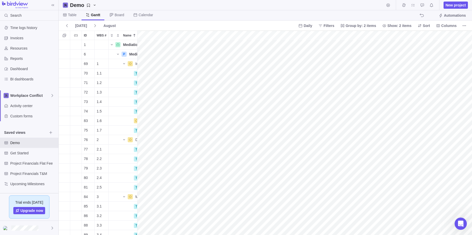
scroll to position [0, 170]
click at [67, 14] on span "Table" at bounding box center [70, 15] width 22 height 10
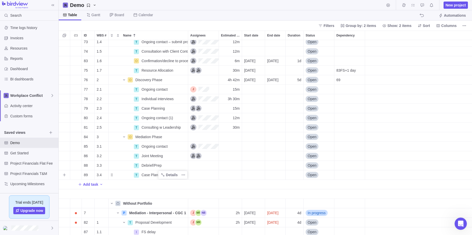
scroll to position [59, 0]
click at [312, 154] on span "Open" at bounding box center [312, 155] width 9 height 5
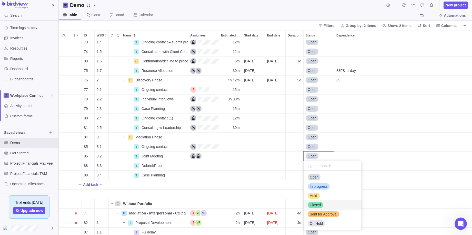
click at [317, 188] on span "Closed" at bounding box center [315, 204] width 11 height 5
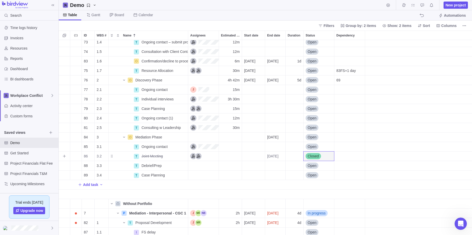
click at [352, 156] on div "Dependency" at bounding box center [349, 155] width 30 height 9
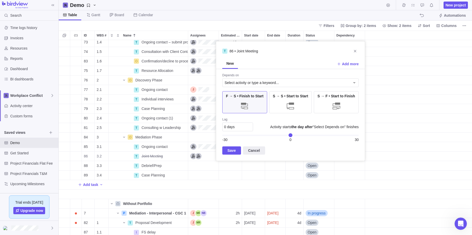
click at [369, 70] on div "1 Mediation Details 8h 24m 6 P Mediation – Interpersonal – Example Details +6 8…" at bounding box center [265, 137] width 413 height 195
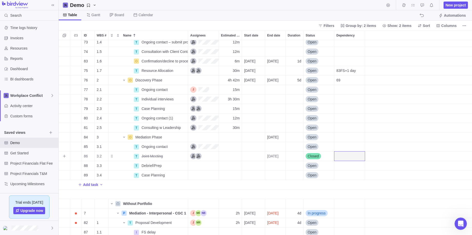
click at [293, 155] on div "Duration" at bounding box center [295, 155] width 18 height 9
type input "2.5h"
click at [168, 156] on span "Details" at bounding box center [172, 155] width 12 height 5
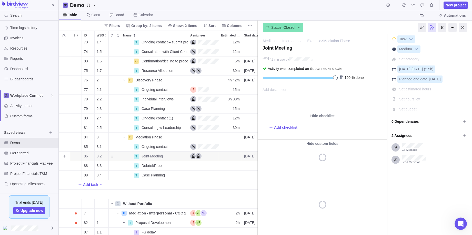
scroll to position [0, 77]
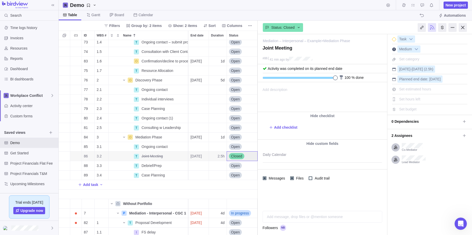
click at [266, 185] on div "Messages Files Audit trail" at bounding box center [322, 177] width 129 height 17
click at [264, 177] on div at bounding box center [265, 178] width 4 height 4
click at [262, 88] on span "Add description" at bounding box center [272, 96] width 29 height 29
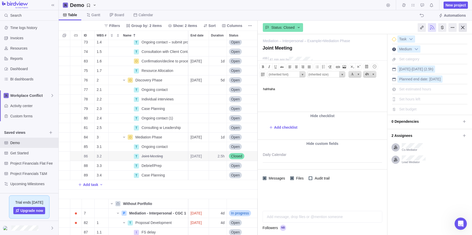
click at [369, 26] on div at bounding box center [462, 27] width 8 height 9
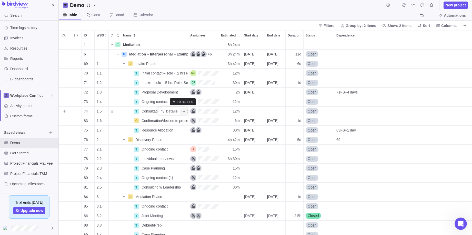
click at [183, 110] on icon "More actions" at bounding box center [183, 111] width 4 height 4
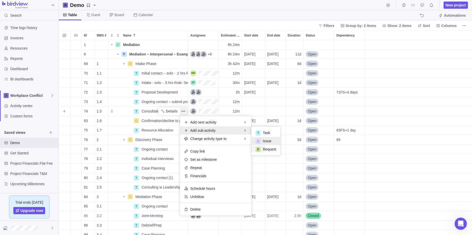
click at [259, 140] on div "I" at bounding box center [258, 140] width 5 height 5
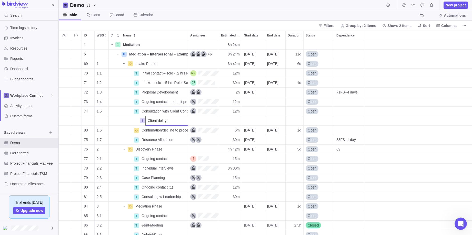
type input "Client delay ..."
click at [203, 120] on div "1 Mediation Details 8h 24m 6 P Mediation – Interpersonal – Example Details +6 8…" at bounding box center [265, 137] width 413 height 195
click at [143, 121] on div "I" at bounding box center [142, 120] width 5 height 5
click at [118, 130] on div "1 Mediation Details 8h 24m 6 P Mediation – Interpersonal – Example Details +6 8…" at bounding box center [265, 137] width 413 height 195
click at [168, 118] on span "Details" at bounding box center [172, 120] width 12 height 5
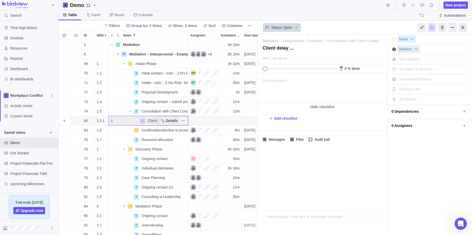
scroll to position [195, 199]
click at [262, 79] on span "Add description" at bounding box center [272, 87] width 29 height 29
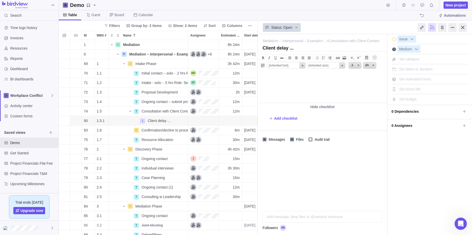
scroll to position [0, 0]
click at [369, 26] on div at bounding box center [462, 27] width 8 height 9
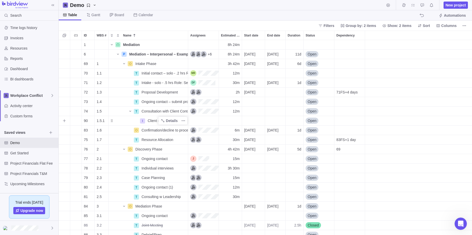
scroll to position [195, 413]
click at [183, 110] on icon "More actions" at bounding box center [183, 111] width 4 height 4
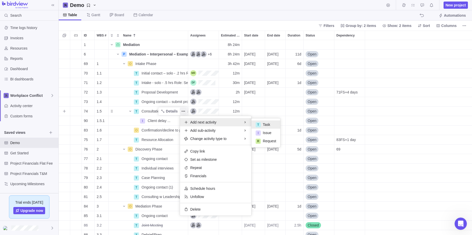
click at [266, 124] on span "Task" at bounding box center [266, 124] width 7 height 5
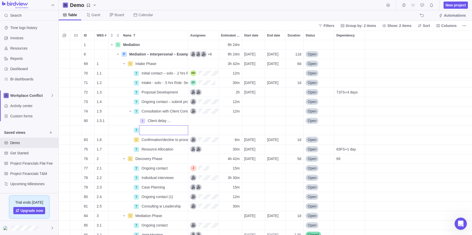
click at [146, 130] on input "Name" at bounding box center [163, 130] width 49 height 10
type input "consulation"
click at [208, 130] on div "1 Mediation Details 8h 24m 6 P Mediation – Interpersonal – Example Details +6 8…" at bounding box center [265, 137] width 413 height 195
click at [345, 130] on div "Dependency" at bounding box center [349, 129] width 30 height 9
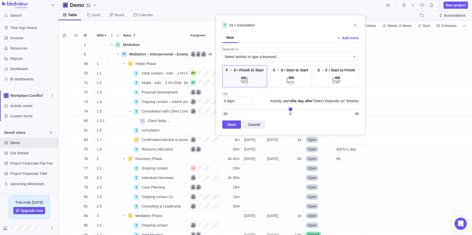
click at [160, 130] on div "1 Mediation Details 8h 24m 6 P Mediation – Interpersonal – Example Details +6 8…" at bounding box center [265, 137] width 413 height 195
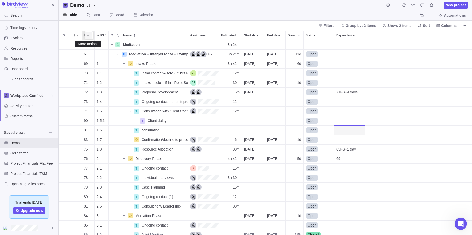
click at [89, 35] on icon "More actions" at bounding box center [89, 35] width 4 height 4
click at [86, 111] on div "ID WBS # Name Assignees Estimated hours Start date End date Duration Status Dep…" at bounding box center [265, 132] width 413 height 204
click at [149, 129] on span "consulation" at bounding box center [150, 129] width 18 height 5
click at [169, 130] on input "consulation" at bounding box center [163, 130] width 49 height 10
type input "c"
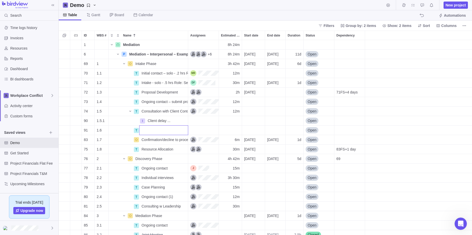
click at [154, 110] on div "1 Mediation Details 8h 24m 6 P Mediation – Interpersonal – Example Details +6 8…" at bounding box center [265, 137] width 413 height 195
click at [154, 110] on span "Consultation with Client Contact" at bounding box center [164, 110] width 46 height 5
click at [137, 111] on div "1 Mediation Details 8h 24m 6 P Mediation – Interpersonal – Example Details +6 8…" at bounding box center [265, 137] width 413 height 195
click at [172, 109] on span "Details" at bounding box center [172, 110] width 12 height 5
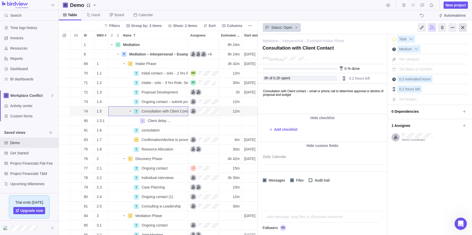
click at [369, 27] on div at bounding box center [462, 27] width 8 height 9
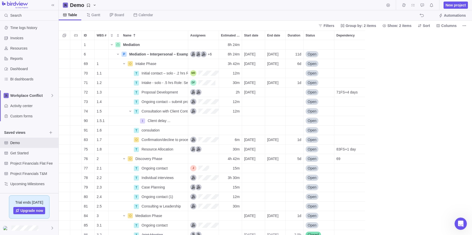
scroll to position [195, 413]
click at [184, 110] on icon "More actions" at bounding box center [183, 111] width 4 height 4
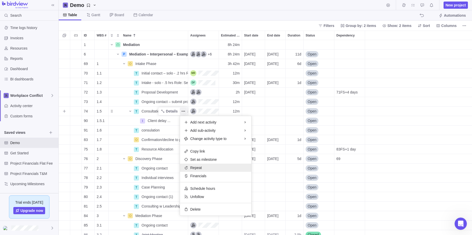
click at [195, 167] on span "Repeat" at bounding box center [196, 167] width 12 height 5
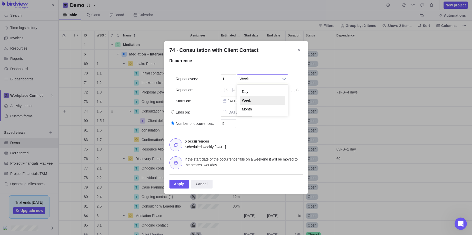
click at [283, 77] on b "74 · Consultation with Client Contact" at bounding box center [284, 79] width 8 height 8
click at [247, 89] on li "Day" at bounding box center [263, 91] width 46 height 9
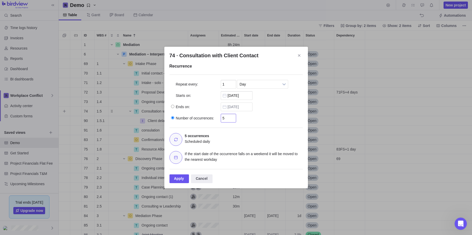
click at [228, 119] on input "5" at bounding box center [228, 118] width 15 height 9
type input "1"
click at [177, 179] on div "Apply" at bounding box center [179, 178] width 20 height 9
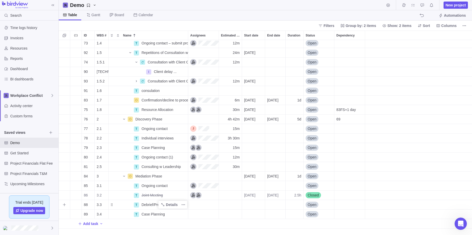
scroll to position [59, 0]
click at [124, 175] on icon "Name" at bounding box center [124, 175] width 2 height 1
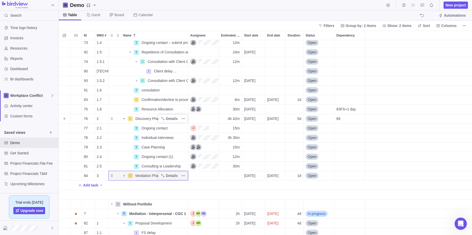
click at [124, 118] on icon "Name" at bounding box center [124, 118] width 4 height 4
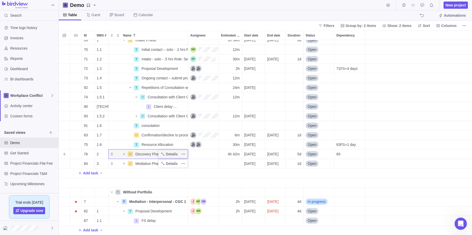
click at [124, 154] on icon "Name" at bounding box center [124, 154] width 4 height 4
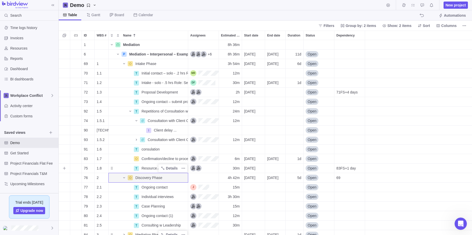
scroll to position [0, 0]
click at [19, 105] on span "Activity center" at bounding box center [33, 105] width 46 height 5
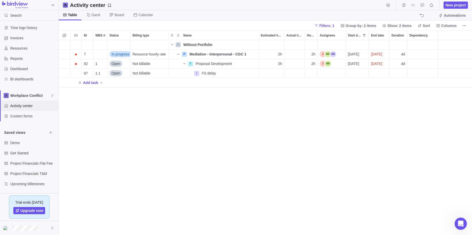
scroll to position [195, 413]
click at [14, 142] on span "Demo" at bounding box center [28, 142] width 37 height 5
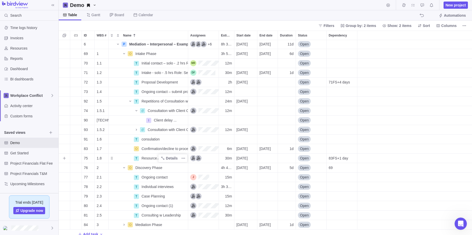
scroll to position [9, 0]
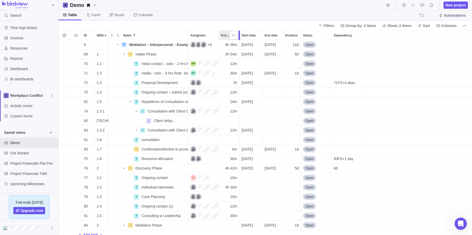
drag, startPoint x: 235, startPoint y: 35, endPoint x: 241, endPoint y: 34, distance: 6.3
click at [241, 34] on div at bounding box center [240, 34] width 4 height 9
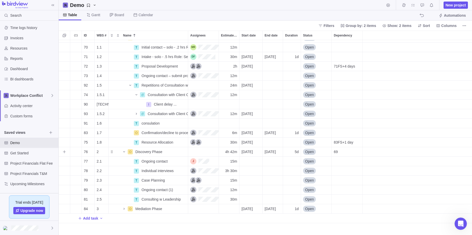
scroll to position [0, 0]
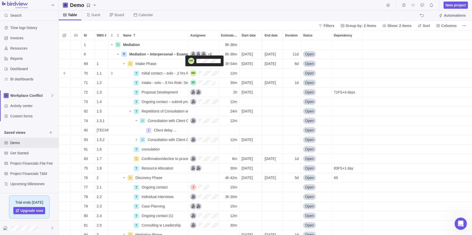
click at [193, 73] on div "Assignees" at bounding box center [204, 73] width 28 height 6
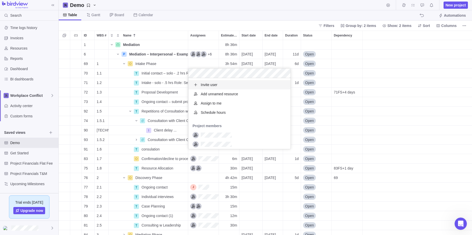
click at [209, 84] on span "Invite user" at bounding box center [209, 84] width 17 height 5
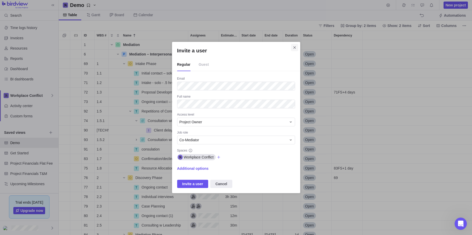
click at [295, 46] on icon "Close" at bounding box center [294, 47] width 4 height 4
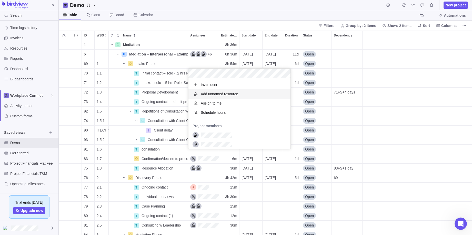
click at [209, 94] on span "Add unnamed resource" at bounding box center [219, 93] width 37 height 5
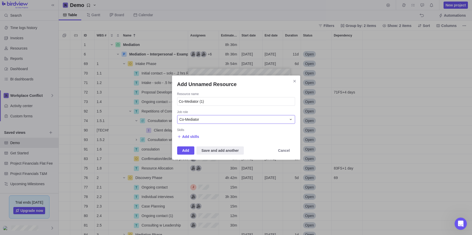
click at [290, 118] on icon "Add Unnamed Resource" at bounding box center [291, 119] width 4 height 4
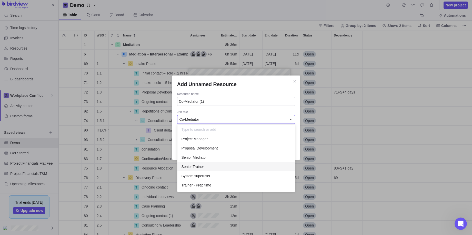
scroll to position [57, 0]
click at [295, 80] on div "Add Unnamed Resource Resource name Co-Mediator (1) Job role Co-Mediator Skills …" at bounding box center [236, 117] width 472 height 235
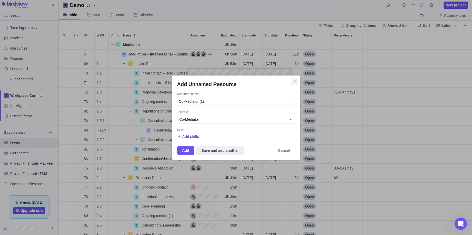
click at [295, 80] on icon "Close" at bounding box center [294, 81] width 4 height 4
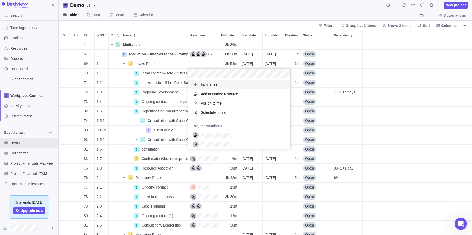
click at [256, 44] on div "1 Mediation Details 8h 36m 6 P Mediation – Interpersonal – Example Details +6 8…" at bounding box center [265, 137] width 413 height 195
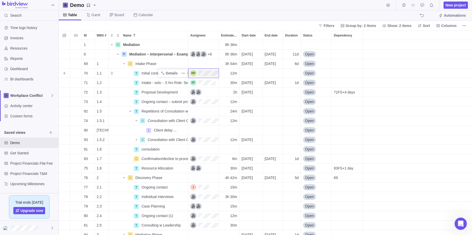
click at [147, 72] on span "Initial contact – solo - .2 hrs Role: Admin Coord. or Senior Mediator" at bounding box center [164, 72] width 46 height 5
click at [203, 73] on div "1 Mediation Details 8h 36m 6 P Mediation – Interpersonal – Example Details +6 8…" at bounding box center [265, 137] width 413 height 195
click at [202, 72] on div "Assignees" at bounding box center [204, 73] width 28 height 6
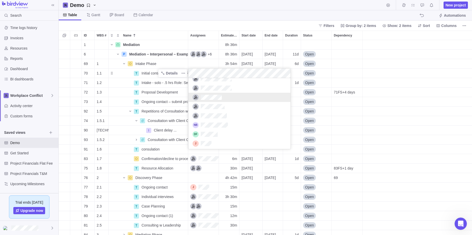
scroll to position [52, 0]
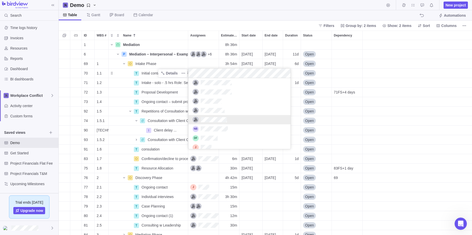
click at [158, 81] on div "1 Mediation Details 8h 36m 6 P Mediation – Interpersonal – Example Details +6 8…" at bounding box center [265, 137] width 413 height 195
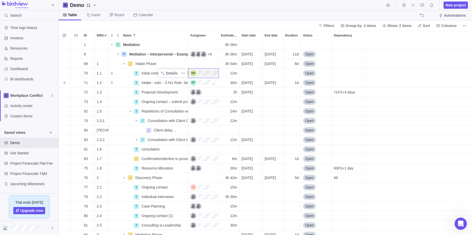
click at [0, 0] on span "Details" at bounding box center [0, 0] width 0 height 0
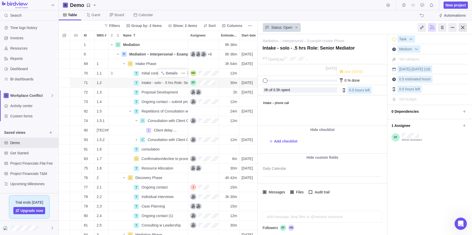
click at [369, 26] on div at bounding box center [462, 27] width 8 height 9
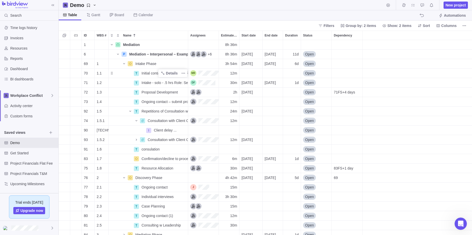
scroll to position [195, 413]
click at [214, 81] on div "Assignees" at bounding box center [202, 82] width 25 height 6
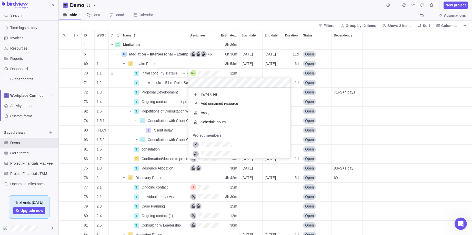
scroll to position [0, 0]
click at [174, 83] on div "1 Mediation Details 8h 36m 6 P Mediation – Interpersonal – Example Details +6 8…" at bounding box center [265, 137] width 413 height 195
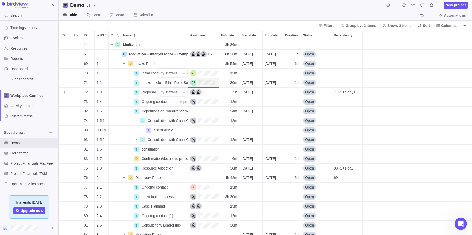
click at [148, 91] on span "Proposal Development" at bounding box center [159, 91] width 36 height 5
click at [199, 91] on div "1 Mediation Details 8h 36m 6 P Mediation – Interpersonal – Example Details +6 8…" at bounding box center [265, 137] width 413 height 195
click at [199, 91] on div "Assignees" at bounding box center [195, 92] width 11 height 6
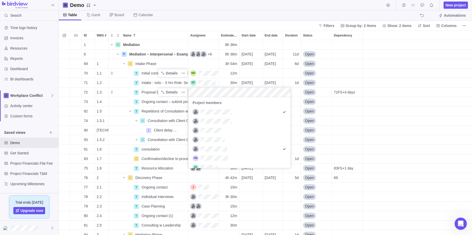
scroll to position [61, 0]
click at [207, 81] on div "1 Mediation Details 8h 36m 6 P Mediation – Interpersonal – Example Details +6 8…" at bounding box center [265, 137] width 413 height 195
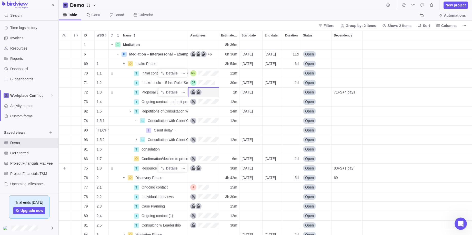
scroll to position [0, 0]
click at [171, 158] on span "Details" at bounding box center [172, 158] width 12 height 5
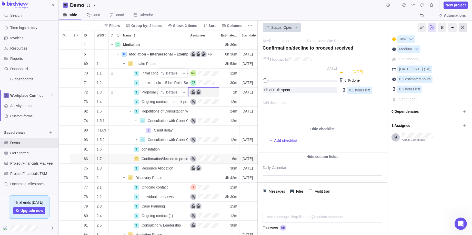
click at [369, 26] on div at bounding box center [462, 27] width 8 height 9
